Goal: Find specific page/section: Find specific page/section

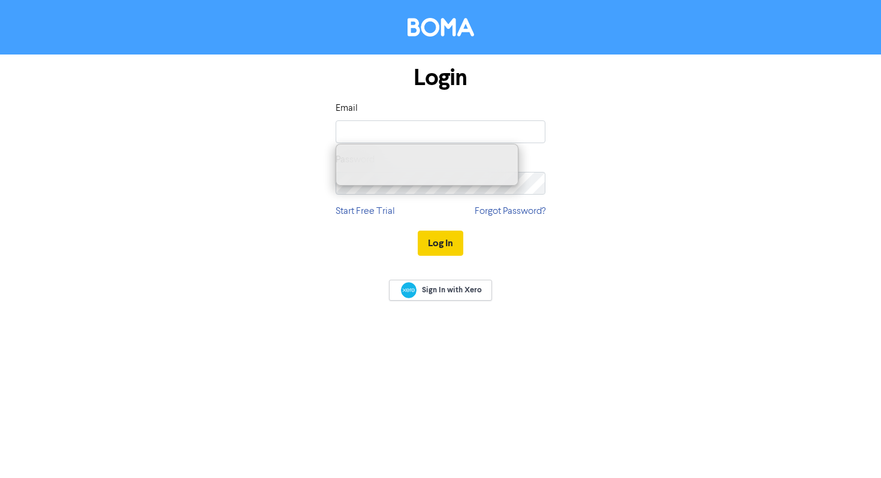
type input "[EMAIL_ADDRESS][DOMAIN_NAME]"
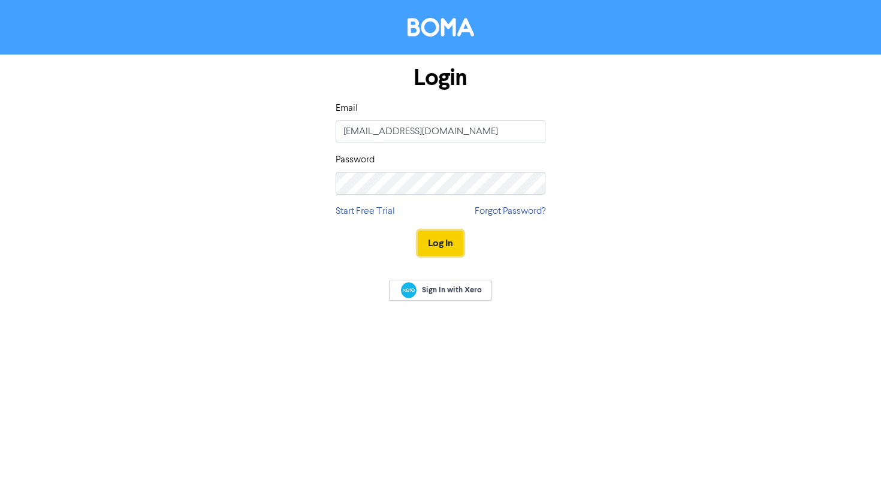
click at [433, 247] on button "Log In" at bounding box center [441, 243] width 46 height 25
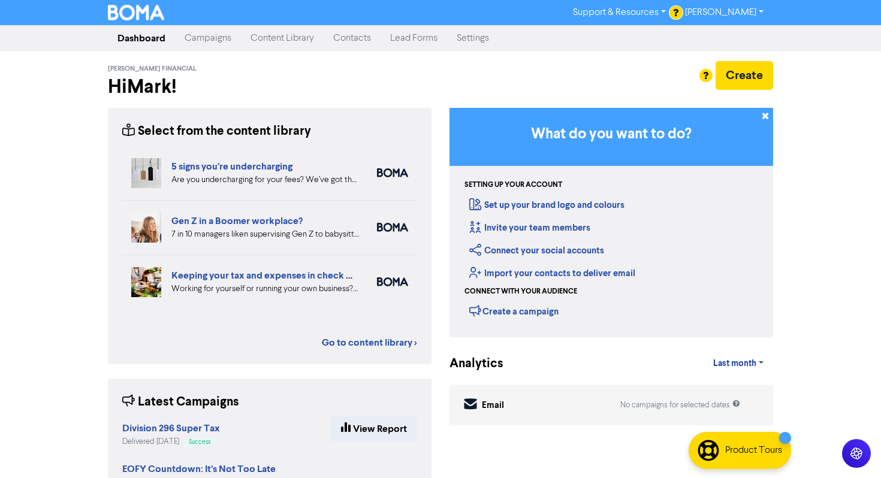
click at [263, 40] on link "Content Library" at bounding box center [282, 38] width 83 height 24
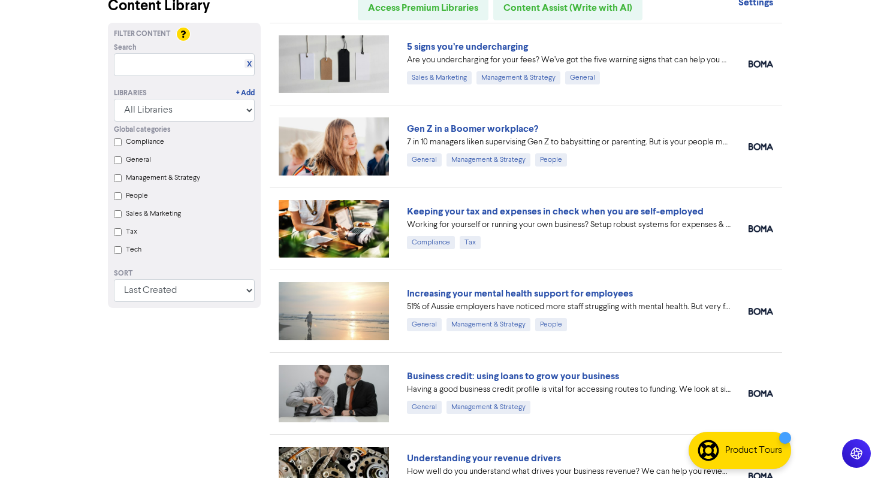
scroll to position [64, 0]
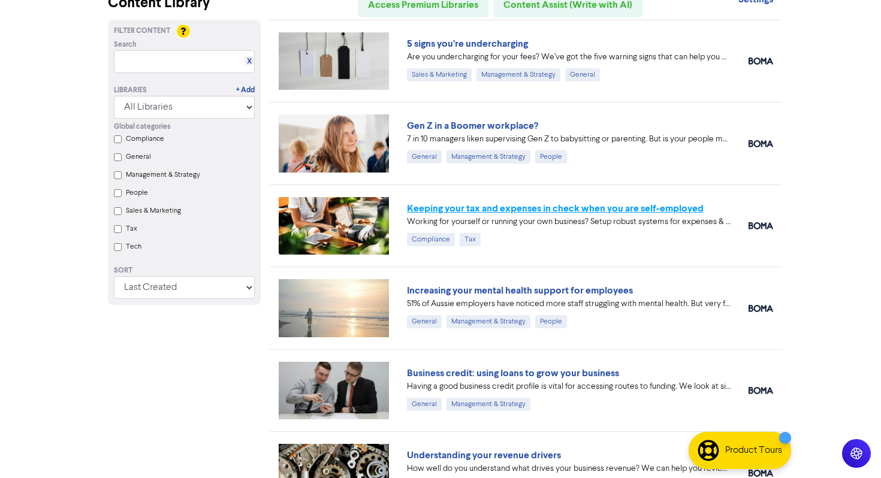
click at [422, 210] on link "Keeping your tax and expenses in check when you are self-employed" at bounding box center [555, 209] width 297 height 12
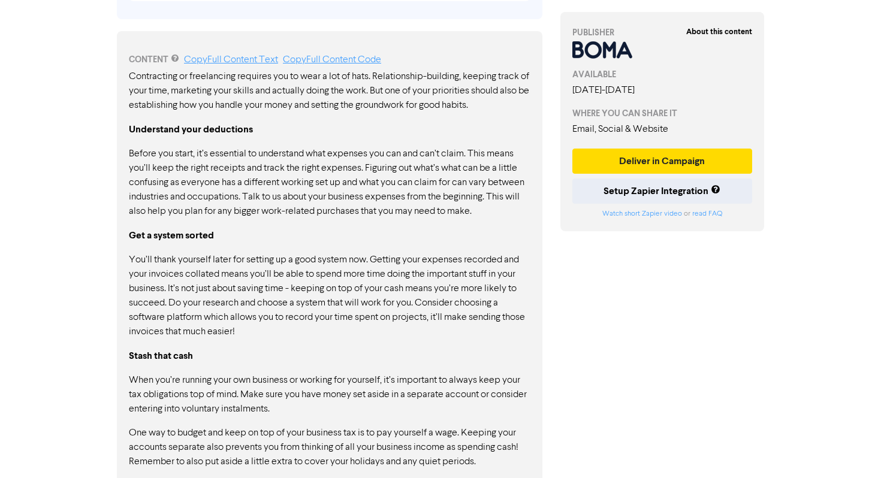
scroll to position [659, 0]
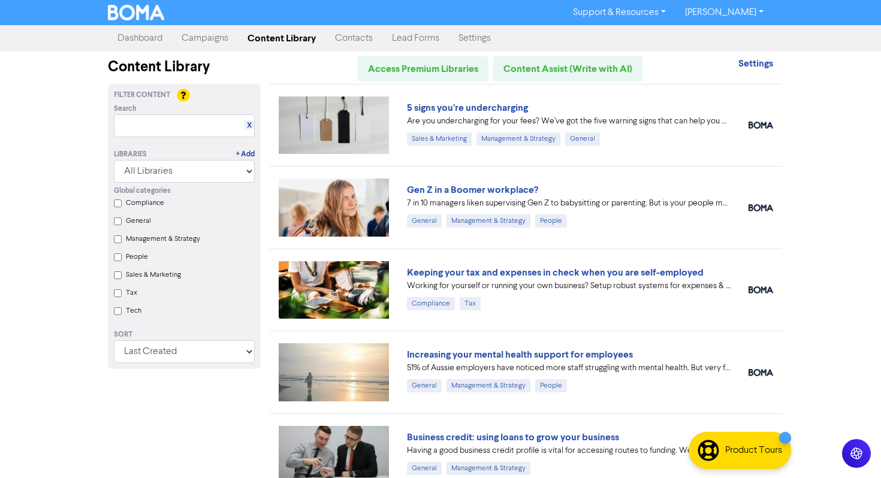
click at [220, 43] on link "Campaigns" at bounding box center [205, 38] width 66 height 24
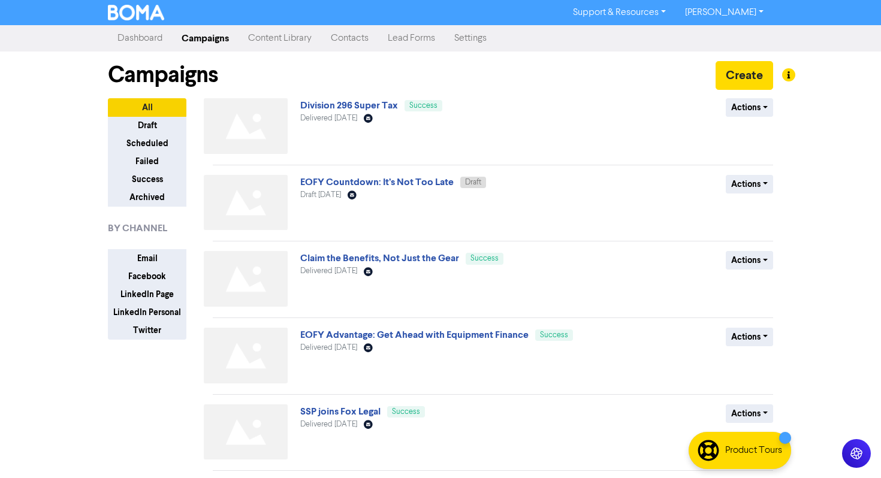
click at [270, 38] on link "Content Library" at bounding box center [280, 38] width 83 height 24
